Goal: Transaction & Acquisition: Purchase product/service

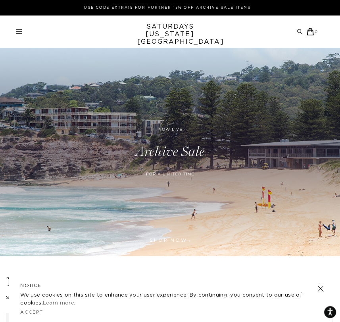
click at [17, 24] on div "Archive Sale Men's Tees Shirts Shorts Swim Knitwear Pants Sweats Women's" at bounding box center [170, 31] width 340 height 32
drag, startPoint x: 18, startPoint y: 28, endPoint x: 95, endPoint y: 0, distance: 82.2
click at [18, 28] on div "Archive Sale Men's Tees Shirts Shorts Swim Knitwear Pants Sweats" at bounding box center [167, 32] width 303 height 8
click at [126, 12] on div "Use Code EXTRA15 for Further 15% Off Archive Sale Items" at bounding box center [170, 7] width 340 height 15
click at [130, 7] on p "Use Code EXTRA15 for Further 15% Off Archive Sale Items" at bounding box center [167, 8] width 296 height 6
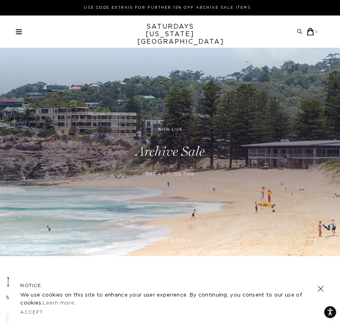
click at [19, 33] on span at bounding box center [19, 33] width 6 height 1
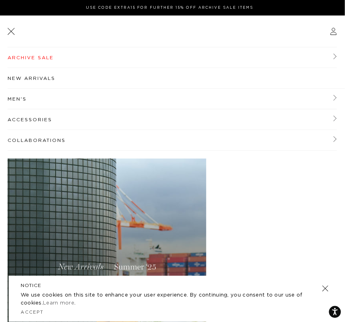
click at [36, 57] on link "Archive Sale" at bounding box center [172, 57] width 329 height 21
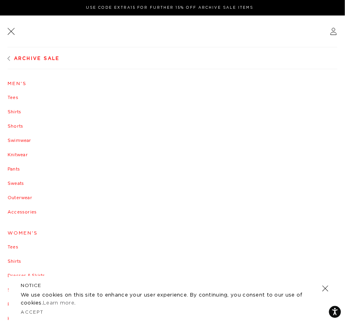
click at [21, 81] on link "Men's" at bounding box center [173, 83] width 330 height 5
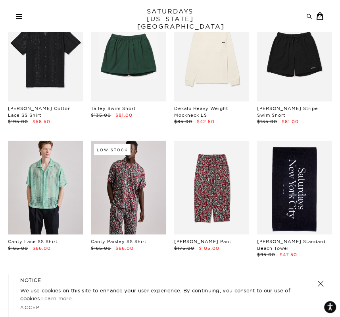
scroll to position [595, 0]
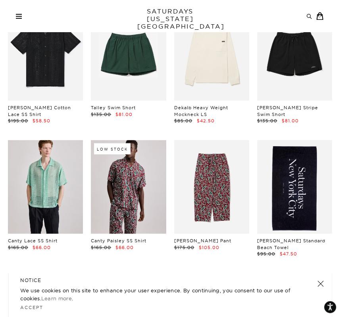
click at [320, 286] on link at bounding box center [320, 283] width 11 height 11
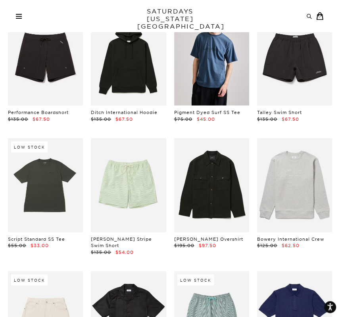
scroll to position [855, 0]
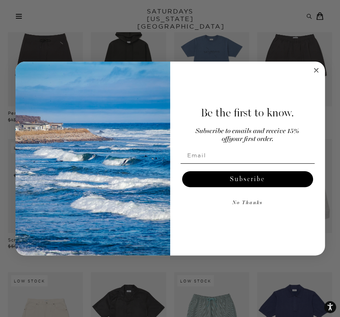
click at [312, 69] on icon "Close dialog" at bounding box center [317, 71] width 10 height 10
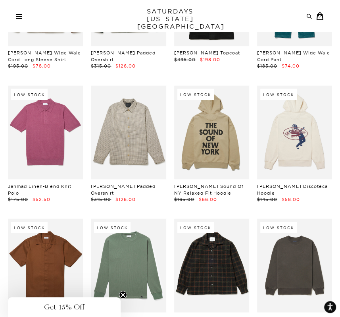
scroll to position [7545, 3]
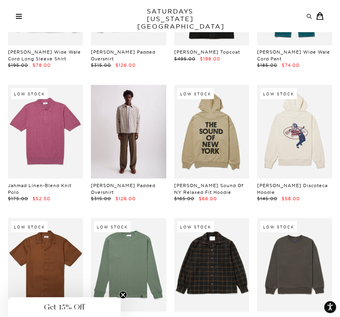
click at [112, 85] on link at bounding box center [128, 132] width 75 height 94
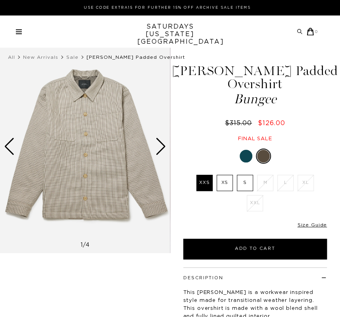
click at [162, 149] on div "Next slide" at bounding box center [161, 146] width 11 height 17
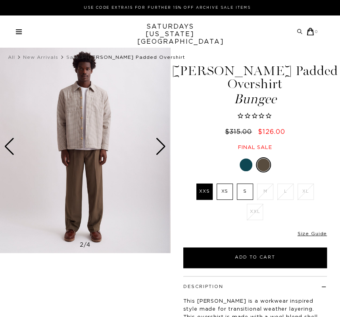
click at [162, 149] on div "Next slide" at bounding box center [161, 146] width 11 height 17
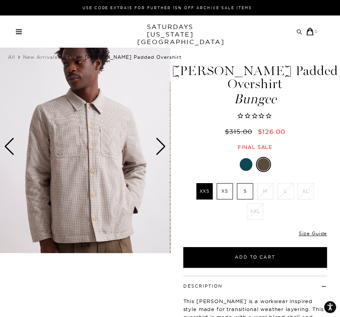
click at [162, 149] on div "Next slide" at bounding box center [161, 146] width 11 height 17
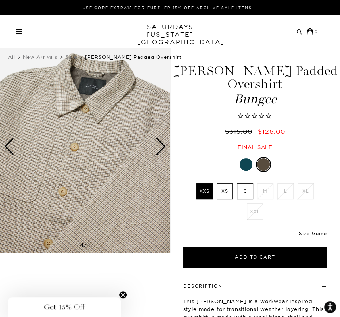
click at [250, 158] on div at bounding box center [246, 164] width 13 height 13
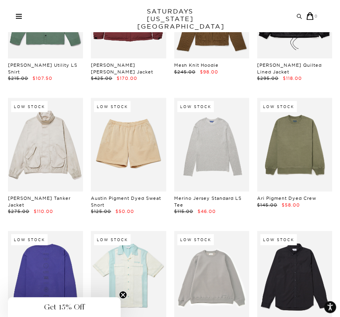
scroll to position [8602, 4]
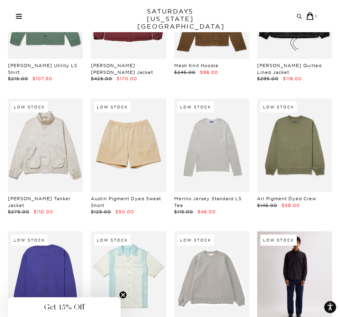
click at [308, 231] on link at bounding box center [294, 278] width 75 height 94
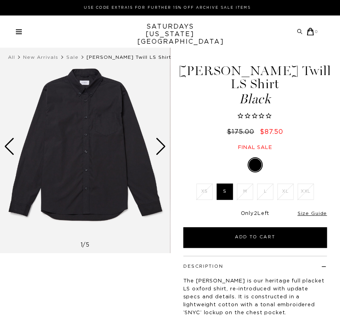
click at [158, 153] on div "Next slide" at bounding box center [161, 146] width 11 height 17
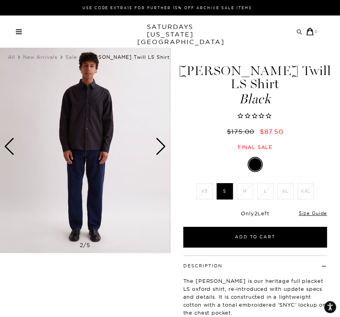
click at [158, 153] on div "Next slide" at bounding box center [161, 146] width 11 height 17
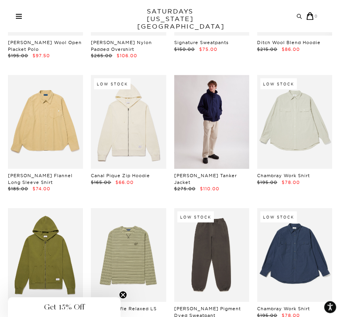
scroll to position [9418, 4]
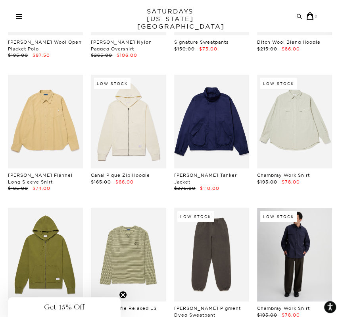
click at [278, 208] on link at bounding box center [294, 255] width 75 height 94
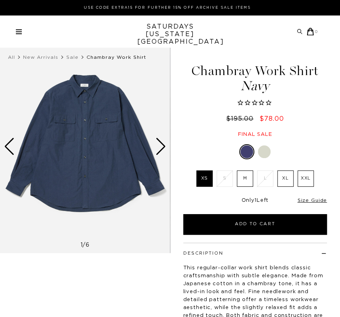
click at [261, 143] on div "Chambray Work Shirt Navy $195.00 $78.00 Final sale Chambray Work Shirt Navy $19…" at bounding box center [255, 219] width 170 height 358
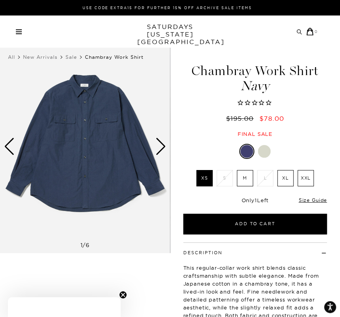
click at [265, 153] on div at bounding box center [264, 151] width 13 height 13
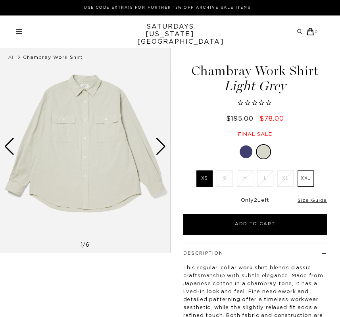
click at [245, 146] on div at bounding box center [246, 151] width 13 height 13
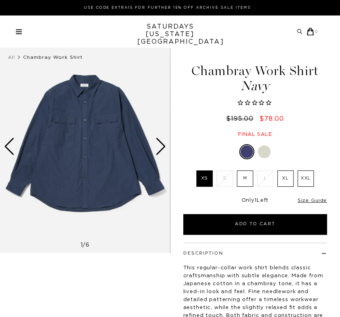
click at [248, 176] on label "M" at bounding box center [245, 178] width 16 height 16
click at [0, 0] on input "M" at bounding box center [0, 0] width 0 height 0
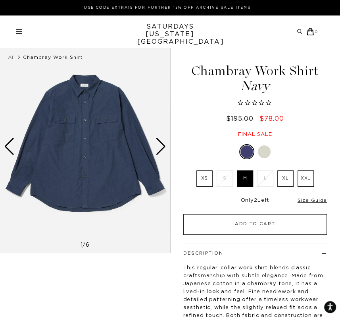
click at [248, 222] on button "Add to Cart" at bounding box center [256, 224] width 144 height 21
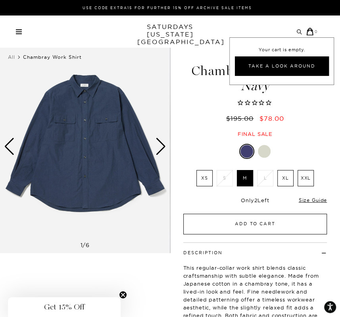
click at [259, 225] on button "Add to Cart" at bounding box center [256, 224] width 144 height 21
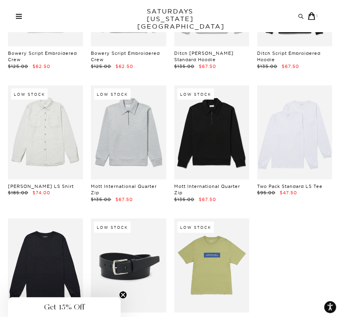
scroll to position [10605, 4]
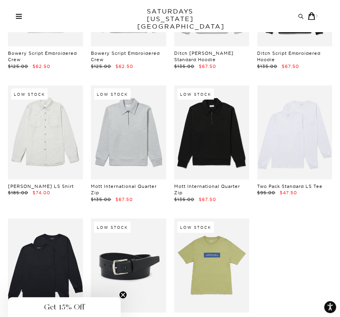
click at [309, 20] on div "Archive Sale Men's Tees Shirts Shorts Swim Knitwear Pants Sweats Women's" at bounding box center [170, 16] width 340 height 32
click at [311, 16] on icon at bounding box center [312, 16] width 8 height 8
